Goal: Find specific page/section: Find specific page/section

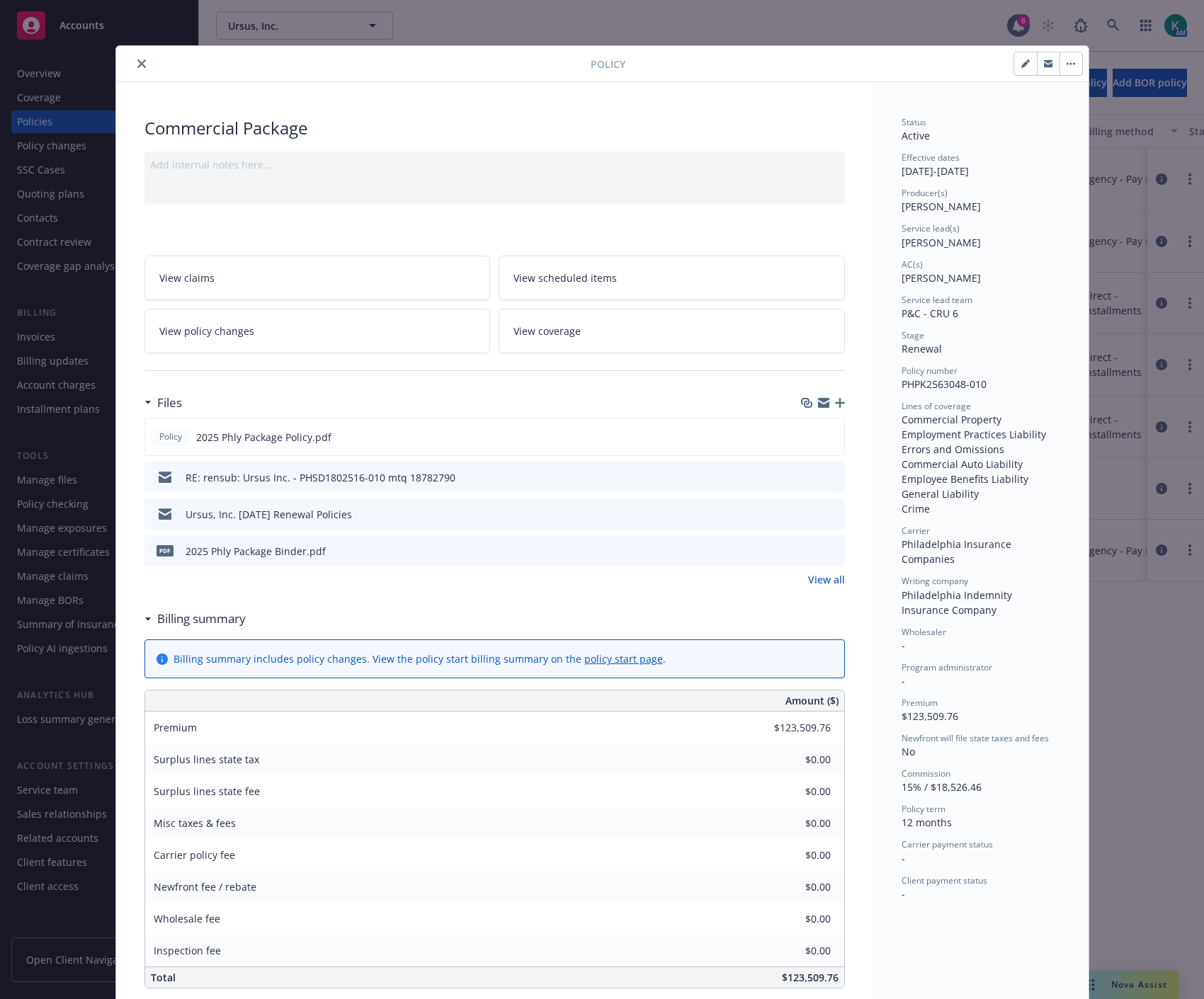
click at [138, 64] on button "close" at bounding box center [142, 64] width 17 height 17
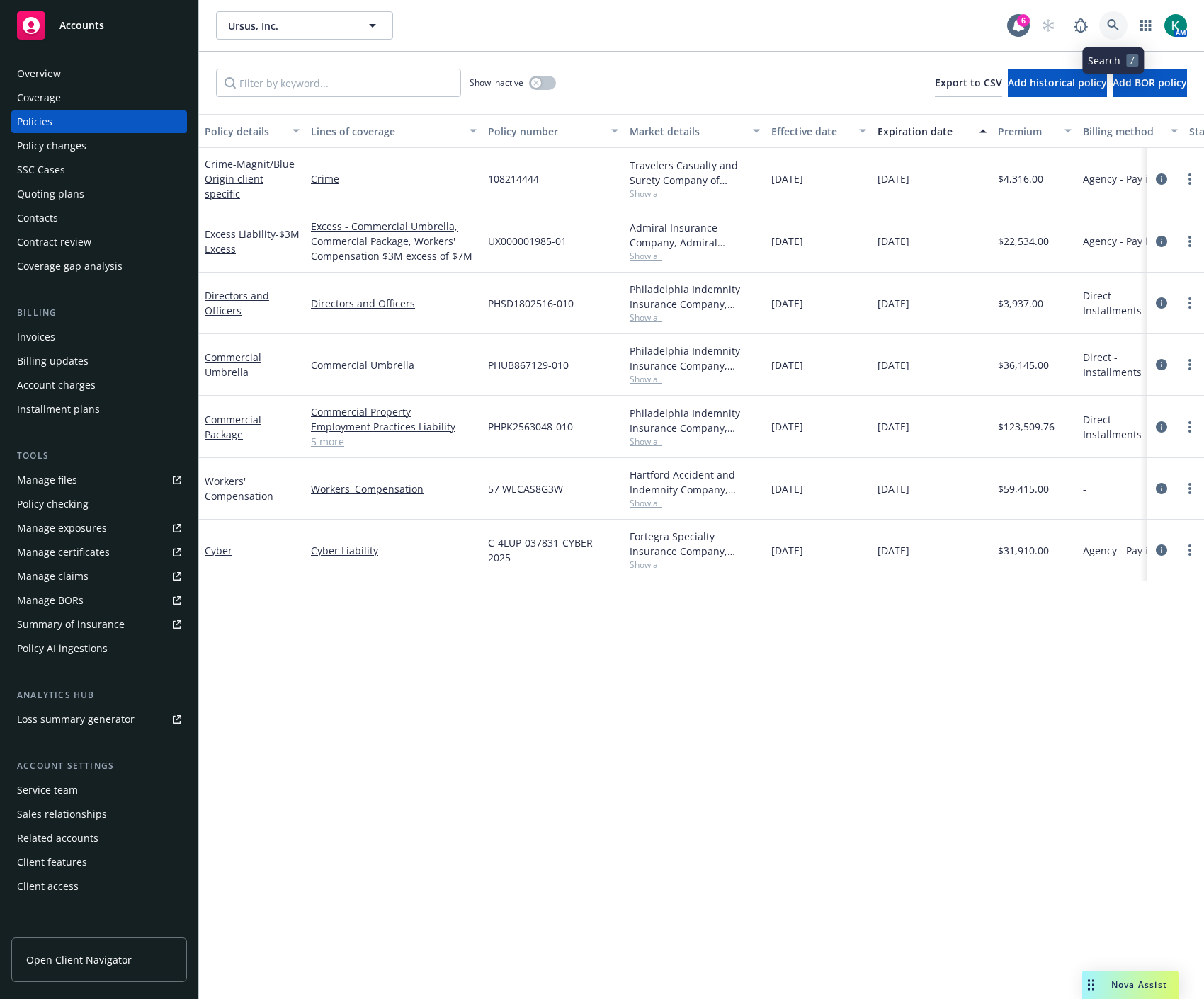
click at [1115, 19] on icon at bounding box center [1113, 25] width 13 height 13
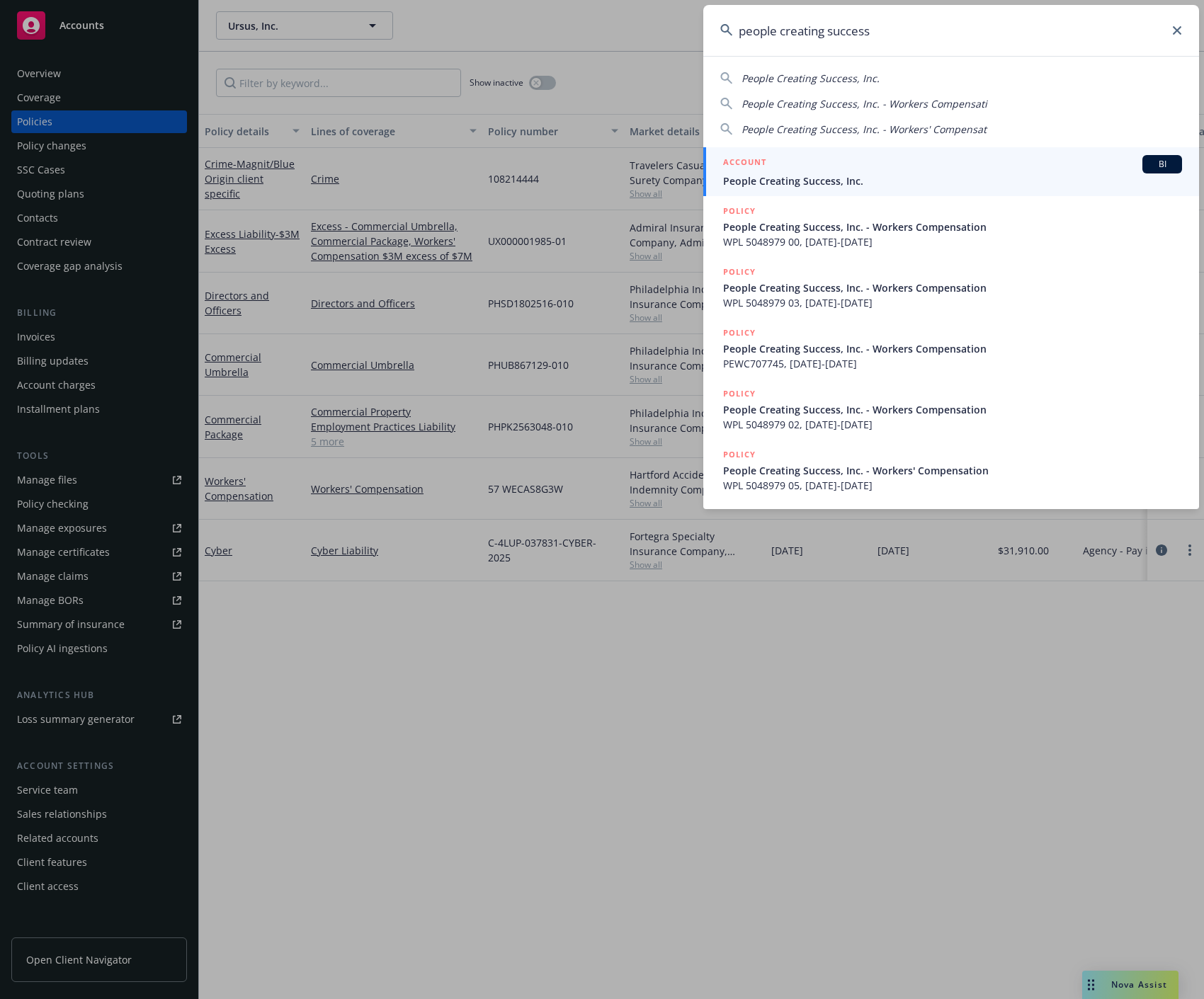
type input "people creating success"
click at [944, 192] on link "ACCOUNT BI People Creating Success, Inc." at bounding box center [950, 171] width 496 height 49
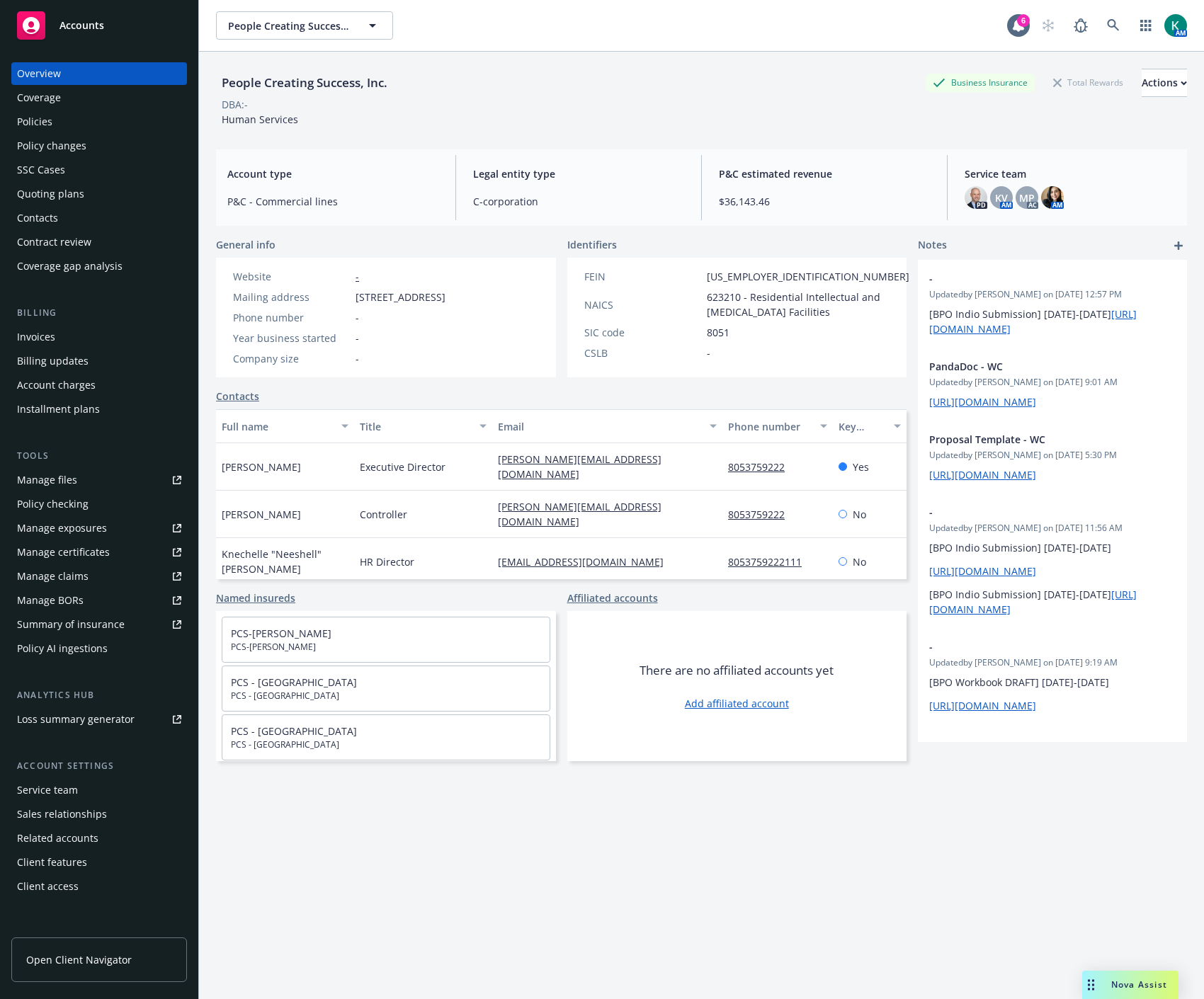
click at [58, 122] on div "Policies" at bounding box center [99, 122] width 164 height 22
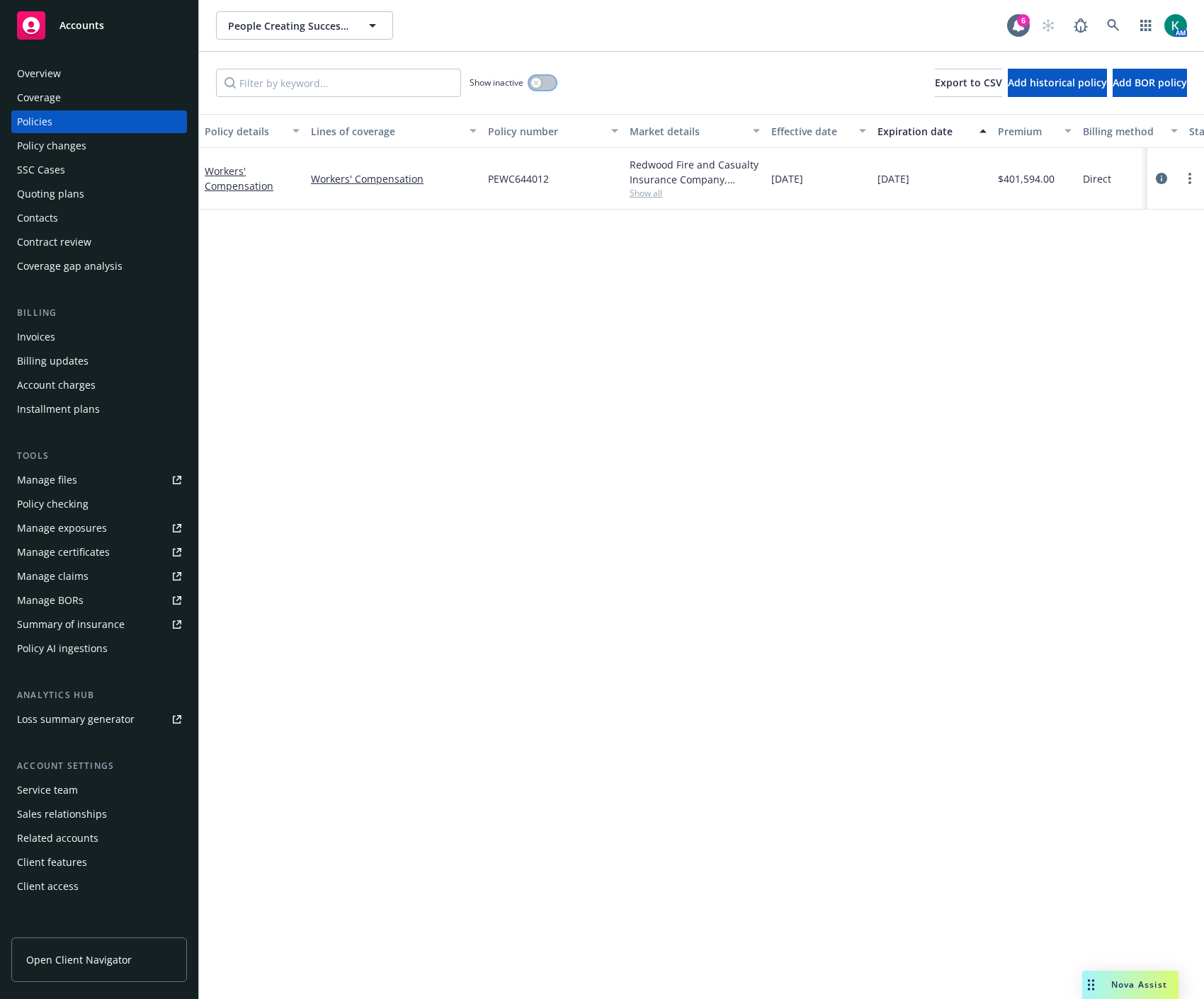
click at [536, 81] on icon "button" at bounding box center [535, 82] width 6 height 6
